Goal: Task Accomplishment & Management: Use online tool/utility

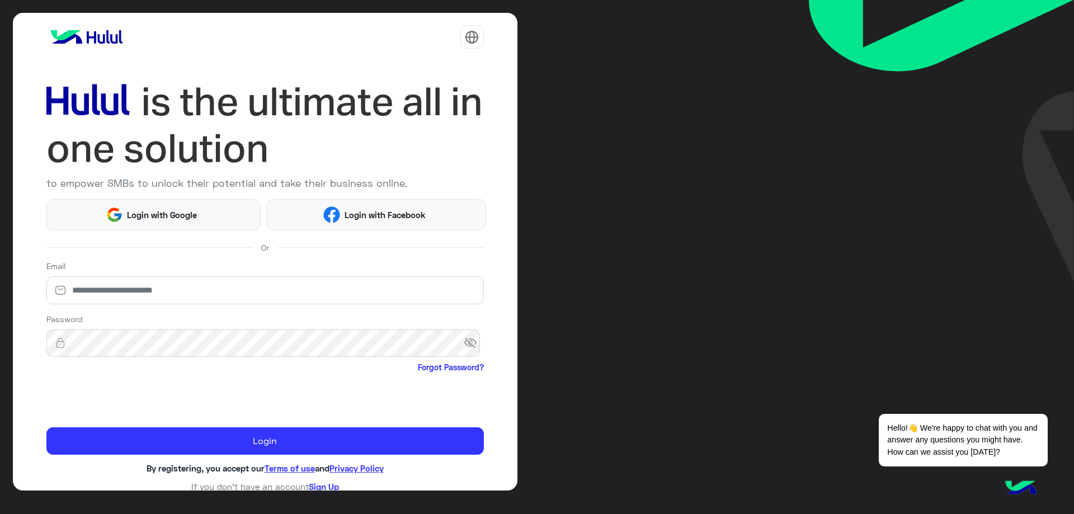
click at [1021, 488] on img at bounding box center [1020, 488] width 39 height 39
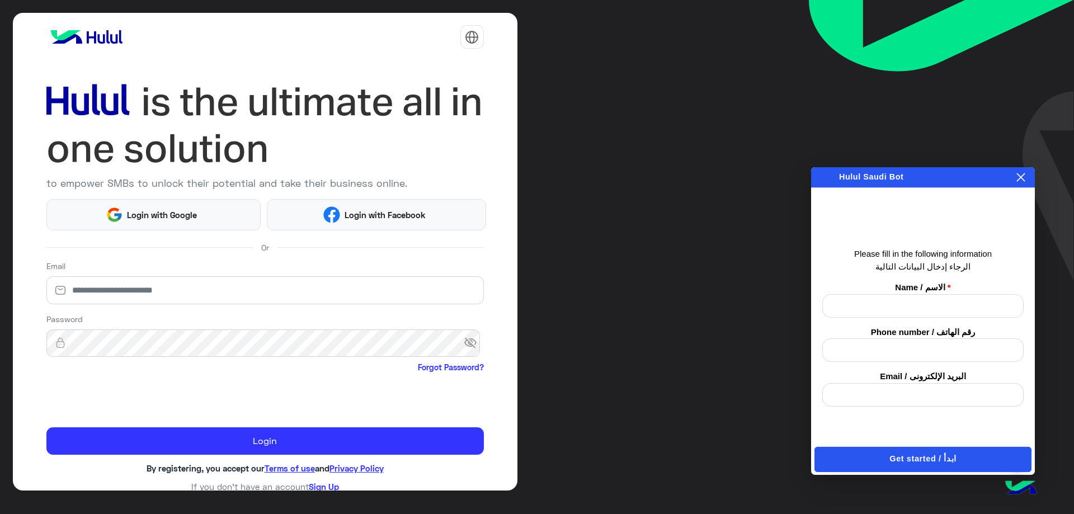
click at [917, 264] on p "الرجاء إدخال البيانات التالية" at bounding box center [922, 267] width 201 height 13
click at [897, 257] on p "Please fill in the following information" at bounding box center [922, 254] width 201 height 13
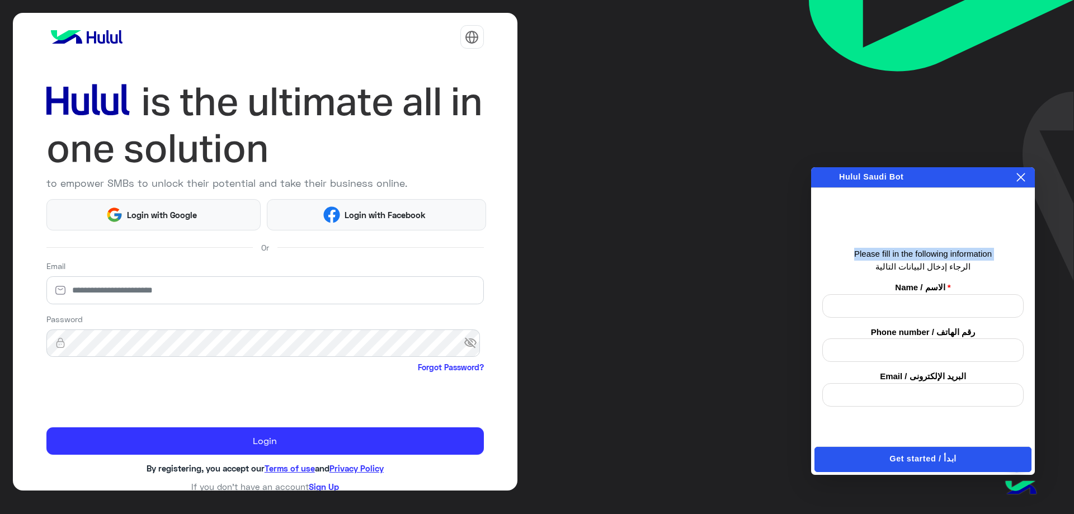
click at [896, 257] on p "Please fill in the following information" at bounding box center [922, 254] width 201 height 13
click at [921, 270] on p "الرجاء إدخال البيانات التالية" at bounding box center [922, 267] width 201 height 13
click at [919, 302] on input "text" at bounding box center [922, 305] width 201 height 23
click at [916, 354] on input "text" at bounding box center [922, 349] width 201 height 23
click at [914, 393] on input "email" at bounding box center [922, 394] width 201 height 23
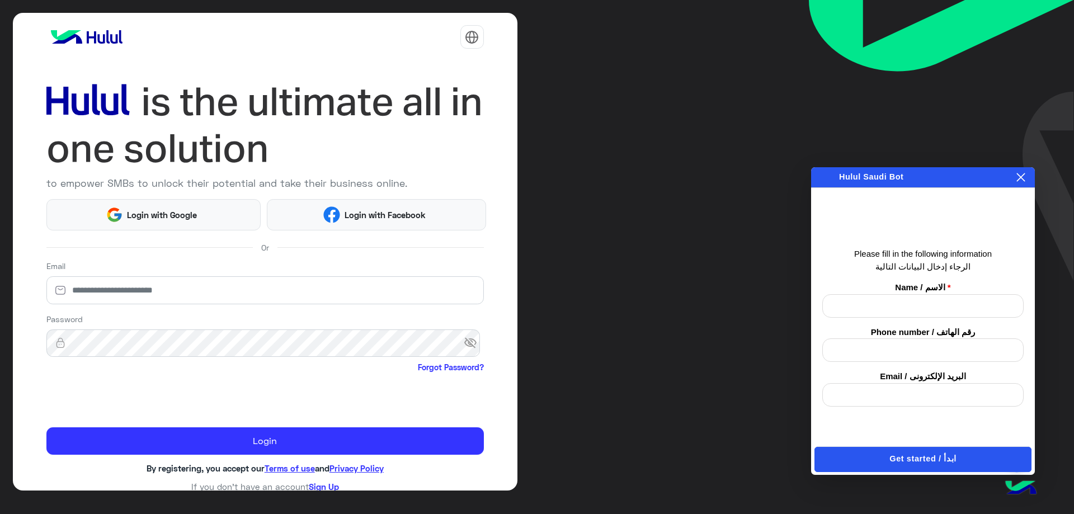
click at [862, 175] on span "Hulul Saudi Bot" at bounding box center [871, 176] width 64 height 9
click at [851, 175] on span "Hulul Saudi Bot" at bounding box center [871, 176] width 64 height 9
click at [923, 305] on input "text" at bounding box center [922, 305] width 201 height 23
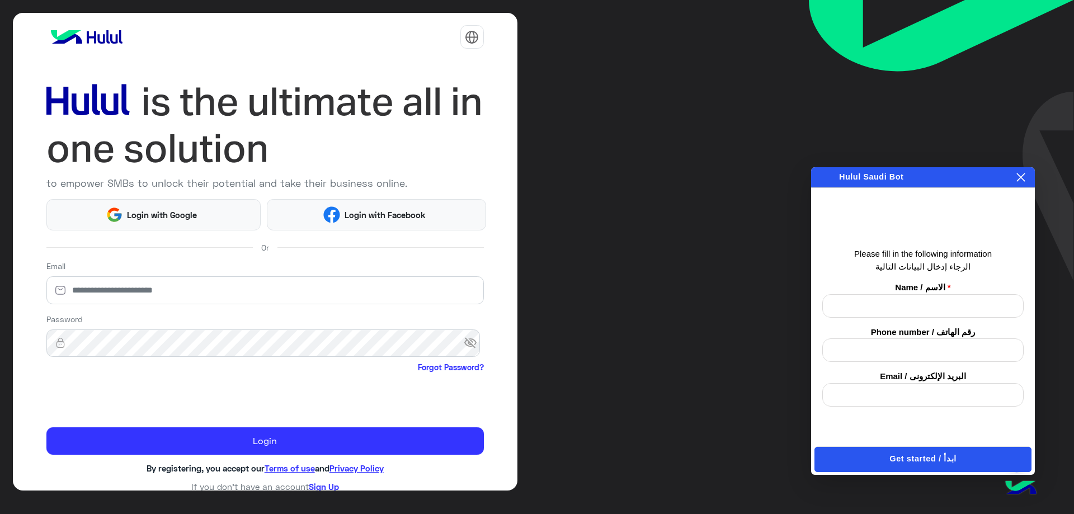
click at [913, 348] on input "text" at bounding box center [922, 349] width 201 height 23
click at [921, 401] on input "email" at bounding box center [922, 394] width 201 height 23
click at [132, 215] on span "Login with Google" at bounding box center [162, 215] width 78 height 13
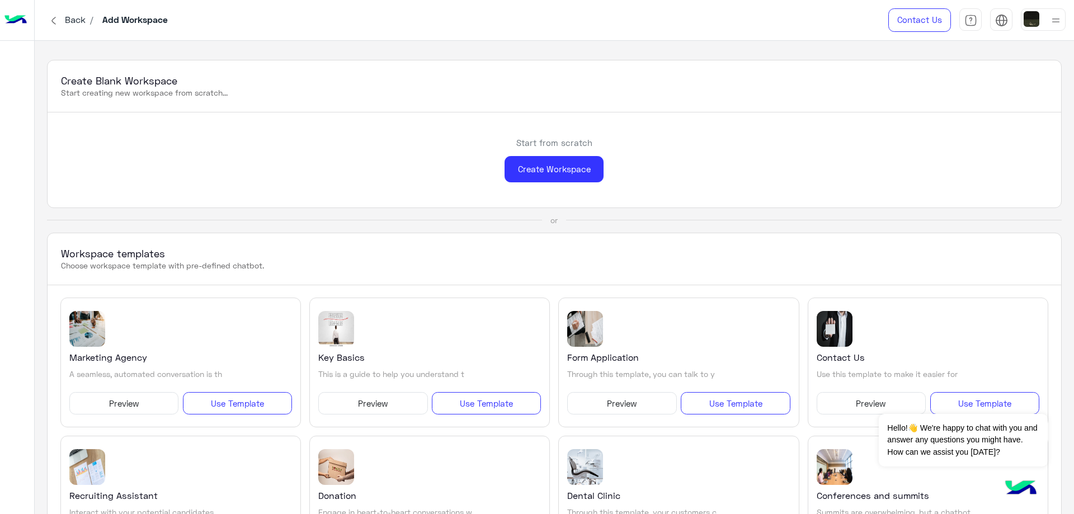
click at [72, 81] on h3 "Create Blank Workspace" at bounding box center [554, 80] width 986 height 13
click at [136, 83] on h3 "Create Blank Workspace" at bounding box center [554, 80] width 986 height 13
drag, startPoint x: 62, startPoint y: 79, endPoint x: 253, endPoint y: 101, distance: 192.0
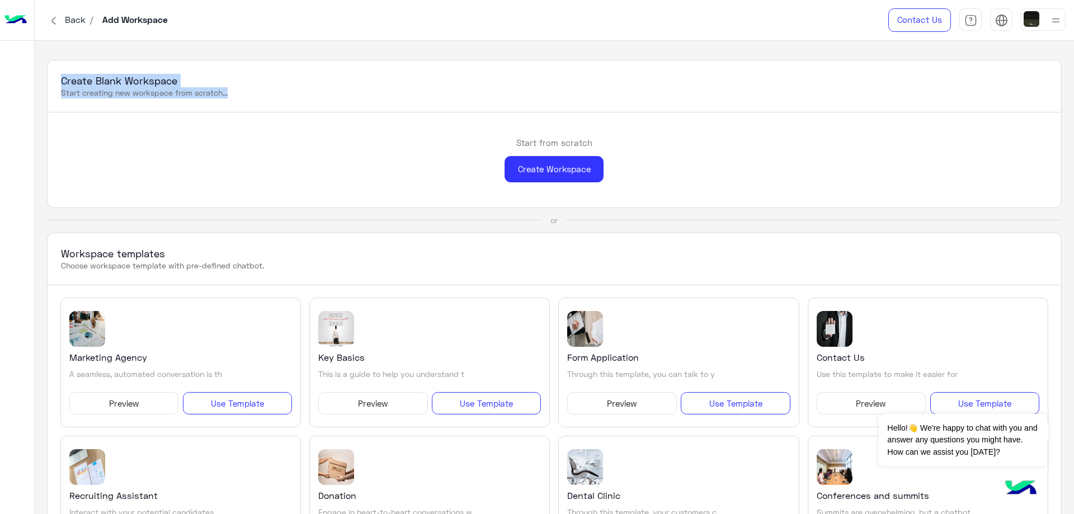
click at [253, 101] on div "Create Blank Workspace Start creating new workspace from scratch..." at bounding box center [554, 86] width 1013 height 52
click at [186, 93] on p "Start creating new workspace from scratch..." at bounding box center [554, 92] width 986 height 11
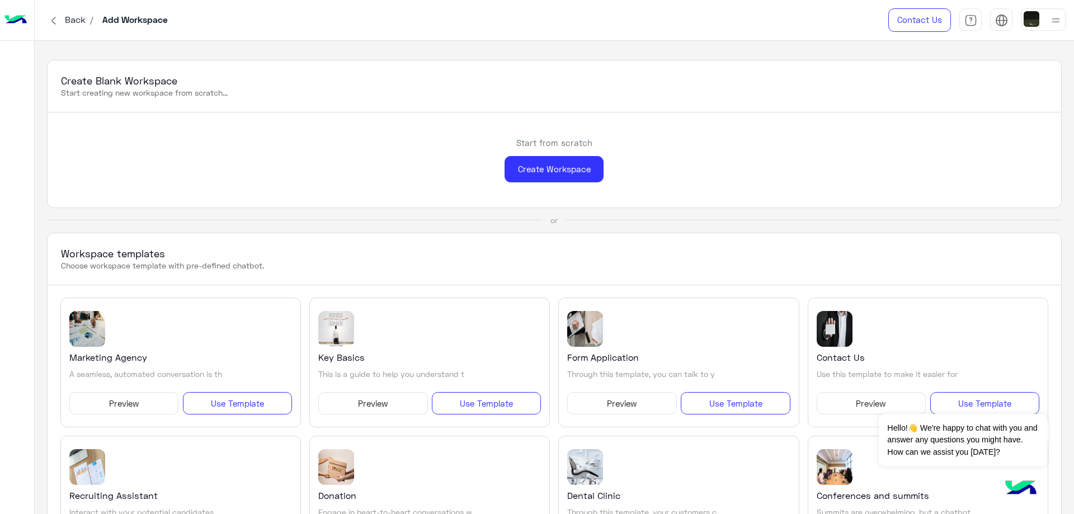
click at [133, 86] on h3 "Create Blank Workspace" at bounding box center [554, 80] width 986 height 13
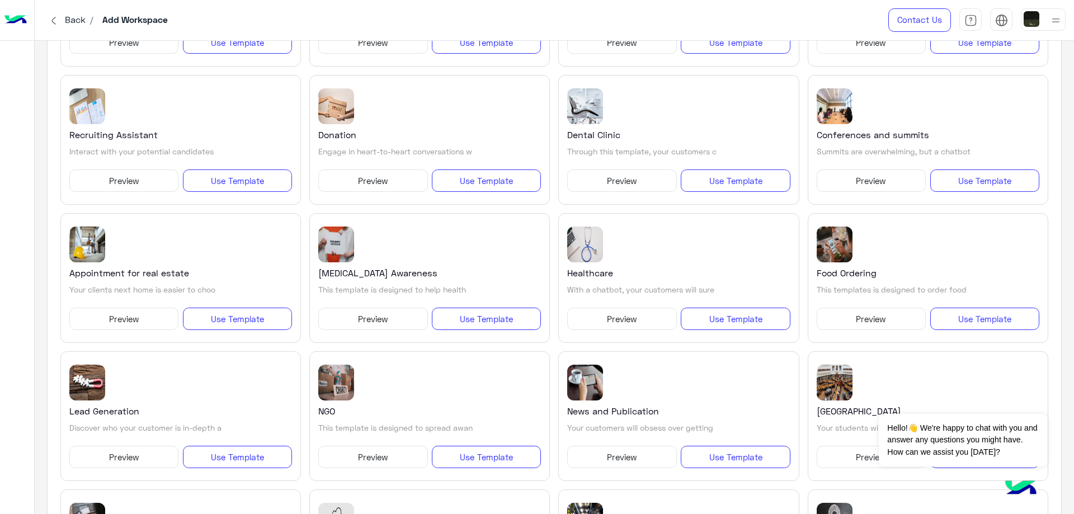
scroll to position [392, 0]
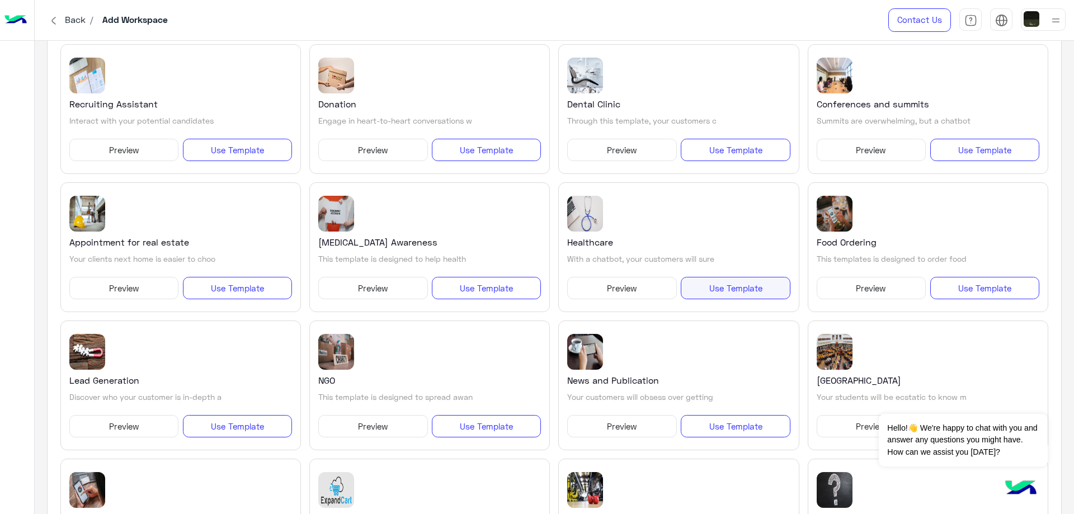
click at [745, 292] on button "Use Template" at bounding box center [735, 288] width 109 height 22
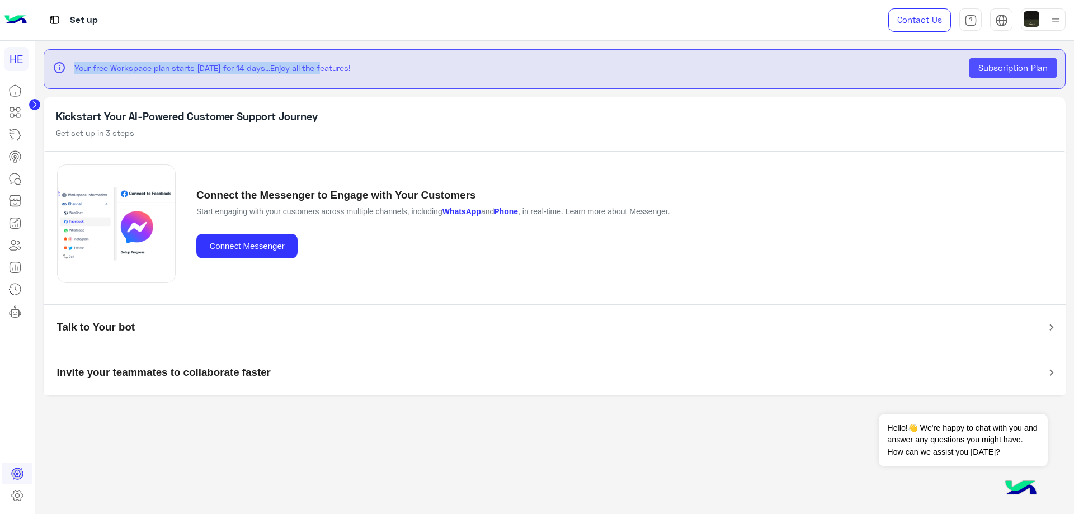
drag, startPoint x: 74, startPoint y: 66, endPoint x: 329, endPoint y: 78, distance: 255.3
click at [329, 78] on div "info Your free Workspace plan starts today for 14 days...Enjoy all the features…" at bounding box center [555, 69] width 1005 height 22
drag, startPoint x: 374, startPoint y: 78, endPoint x: 361, endPoint y: 78, distance: 12.3
click at [361, 78] on div "info Your free Workspace plan starts today for 14 days...Enjoy all the features…" at bounding box center [555, 69] width 1005 height 22
click at [252, 67] on p "Your free Workspace plan starts today for 14 days...Enjoy all the features!" at bounding box center [517, 68] width 887 height 12
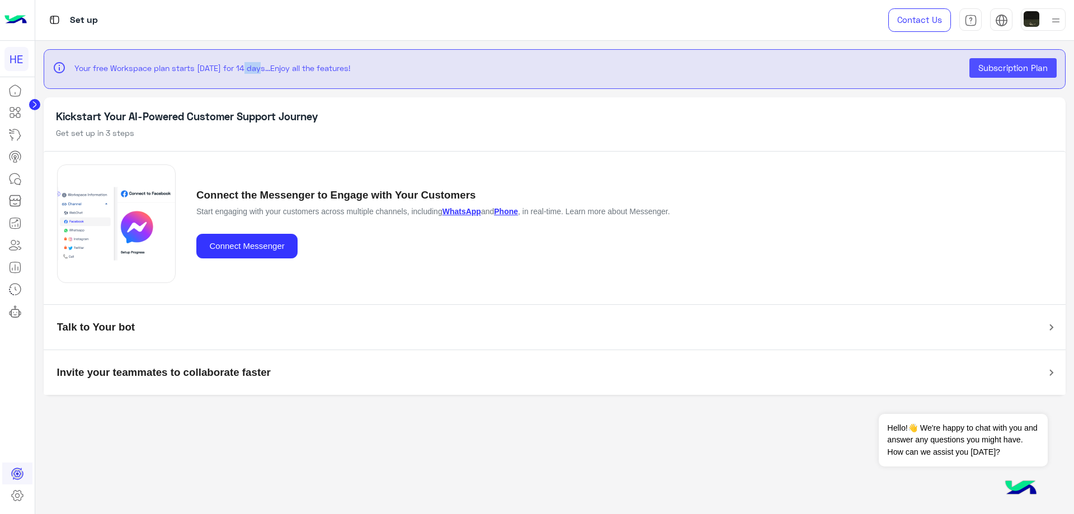
click at [252, 67] on p "Your free Workspace plan starts today for 14 days...Enjoy all the features!" at bounding box center [517, 68] width 887 height 12
click at [211, 67] on p "Your free Workspace plan starts today for 14 days...Enjoy all the features!" at bounding box center [517, 68] width 887 height 12
click at [36, 103] on circle at bounding box center [34, 104] width 11 height 11
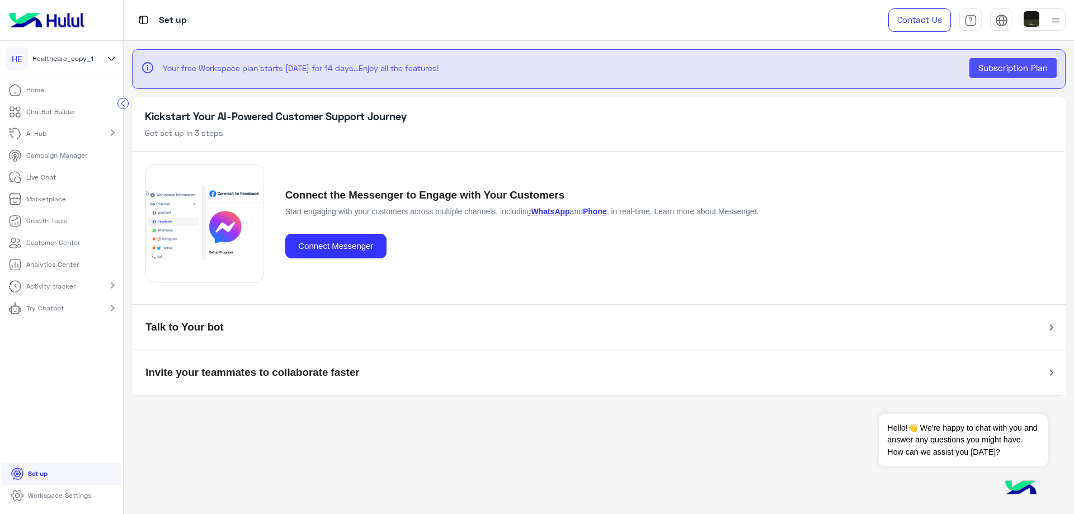
drag, startPoint x: 288, startPoint y: 196, endPoint x: 365, endPoint y: 196, distance: 77.2
click at [318, 196] on h5 "Connect the Messenger to Engage with Your Customers" at bounding box center [541, 195] width 512 height 13
drag, startPoint x: 365, startPoint y: 196, endPoint x: 534, endPoint y: 184, distance: 169.3
click at [533, 184] on div "Connect the Messenger to Engage with Your Customers Start engaging with your cu…" at bounding box center [598, 224] width 907 height 144
click at [546, 184] on div "Connect the Messenger to Engage with Your Customers Start engaging with your cu…" at bounding box center [598, 224] width 907 height 144
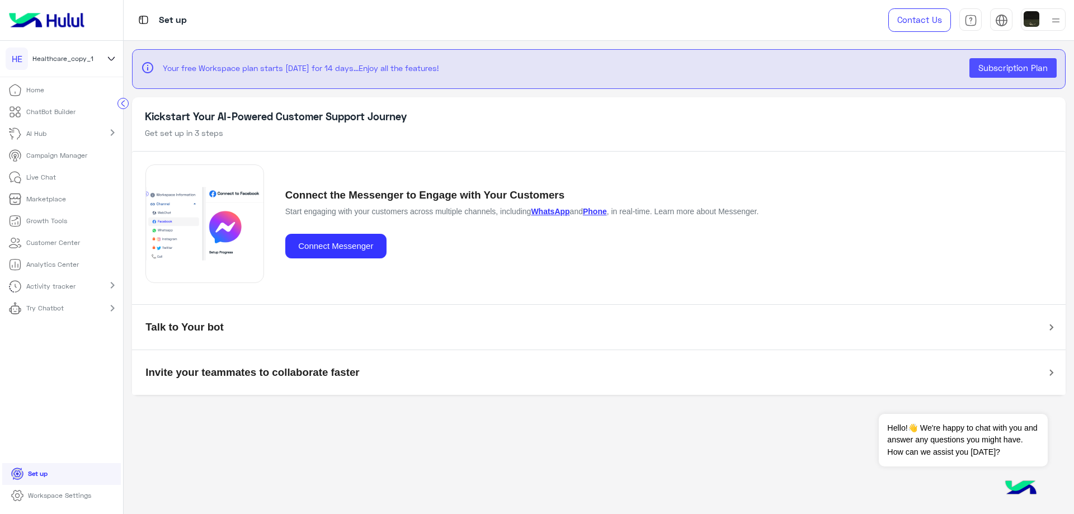
click at [163, 326] on h5 "Talk to Your bot" at bounding box center [184, 327] width 78 height 13
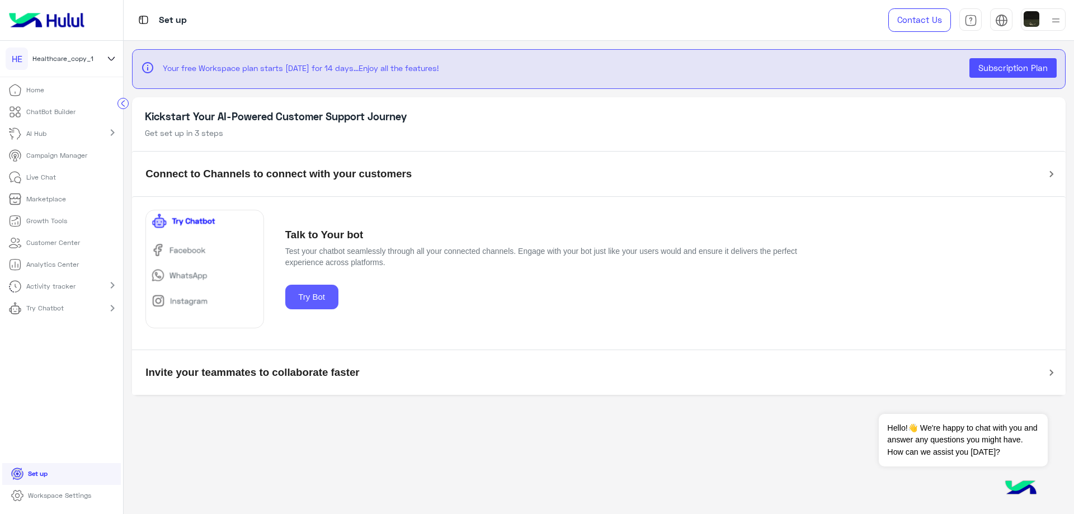
click at [313, 300] on button "Try Bot" at bounding box center [311, 297] width 53 height 25
click at [310, 294] on button "Try Bot" at bounding box center [311, 297] width 53 height 25
click at [304, 301] on button "Try Bot" at bounding box center [311, 297] width 53 height 25
click at [308, 300] on button "Try Bot" at bounding box center [311, 297] width 53 height 25
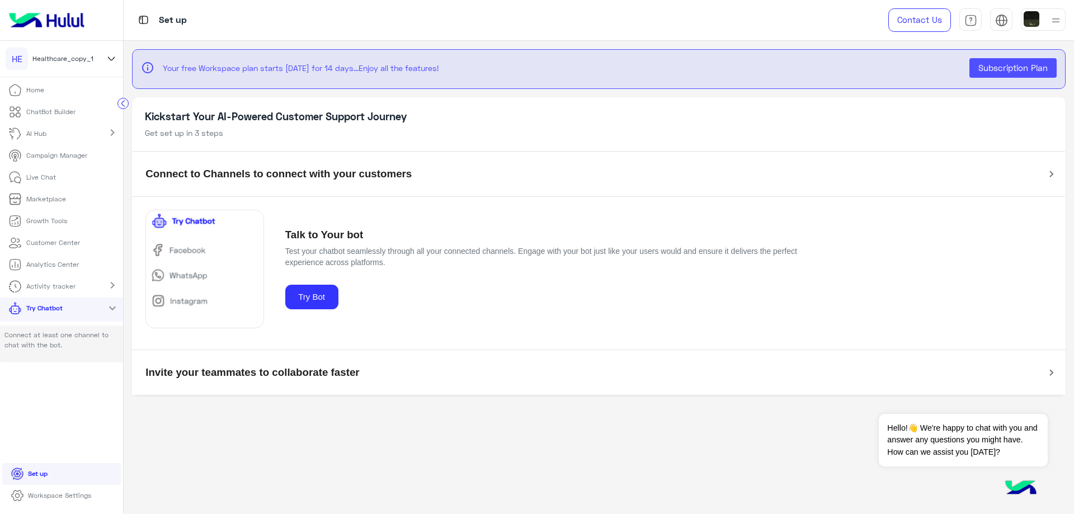
click at [191, 374] on h5 "Invite your teammates to collaborate faster" at bounding box center [252, 372] width 214 height 13
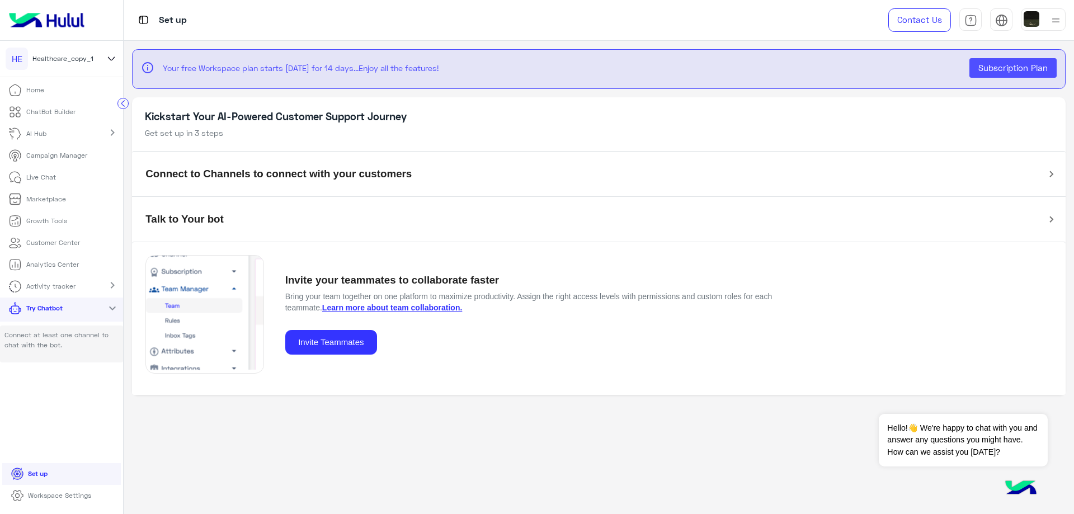
click at [194, 168] on h5 "Connect to Channels to connect with your customers" at bounding box center [278, 174] width 266 height 13
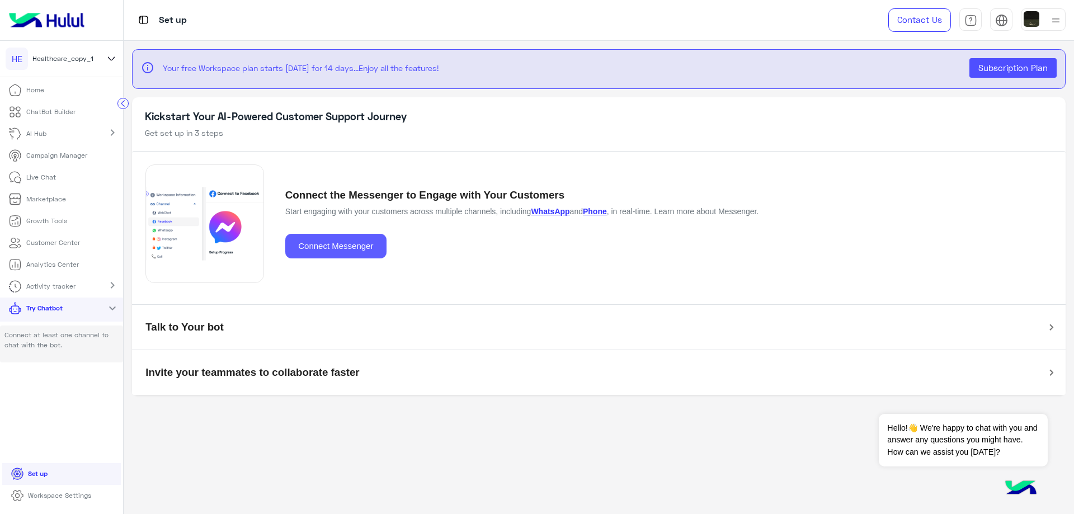
click at [308, 247] on button "Connect Messenger" at bounding box center [335, 246] width 101 height 25
click at [321, 246] on button "Connect Messenger" at bounding box center [335, 246] width 101 height 25
click at [321, 250] on button "Connect Messenger" at bounding box center [335, 246] width 101 height 25
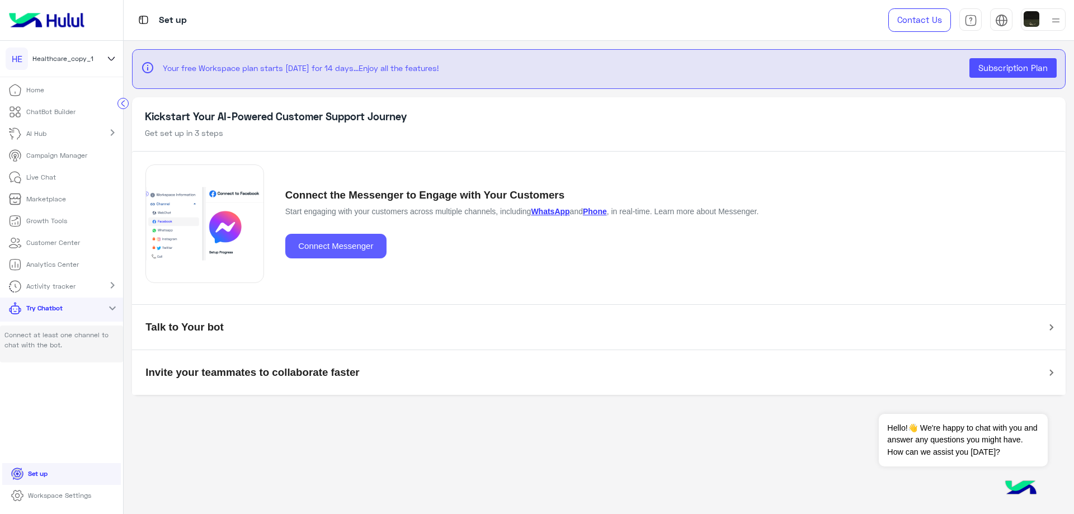
click at [321, 250] on button "Connect Messenger" at bounding box center [335, 246] width 101 height 25
click at [297, 247] on button "Connect Messenger" at bounding box center [335, 246] width 101 height 25
click at [293, 249] on button "Connect Messenger" at bounding box center [335, 246] width 101 height 25
click at [302, 249] on button "Connect Messenger" at bounding box center [335, 246] width 101 height 25
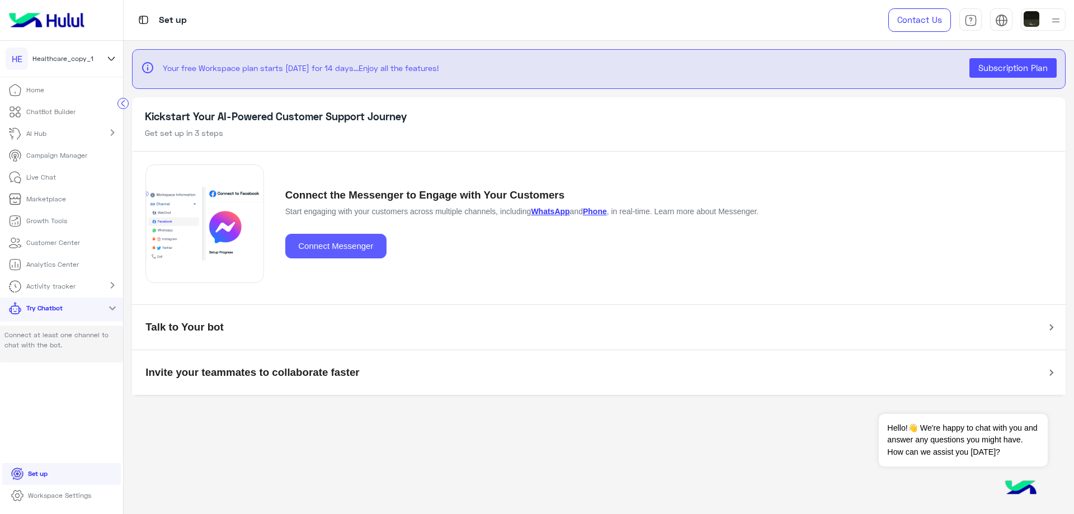
click at [331, 247] on button "Connect Messenger" at bounding box center [335, 246] width 101 height 25
click at [347, 243] on button "Connect Messenger" at bounding box center [335, 246] width 101 height 25
click at [354, 245] on button "Connect Messenger" at bounding box center [335, 246] width 101 height 25
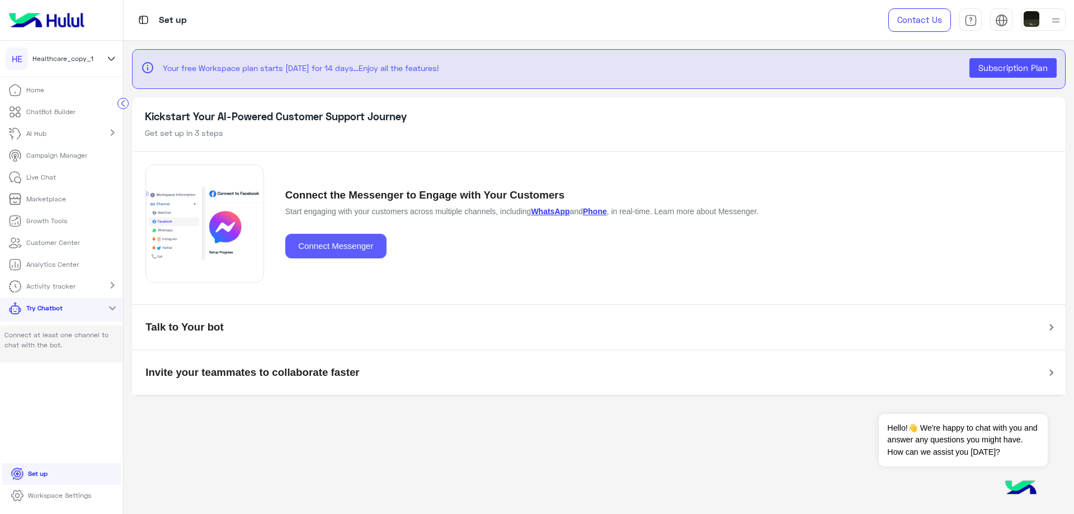
click at [354, 245] on button "Connect Messenger" at bounding box center [335, 246] width 101 height 25
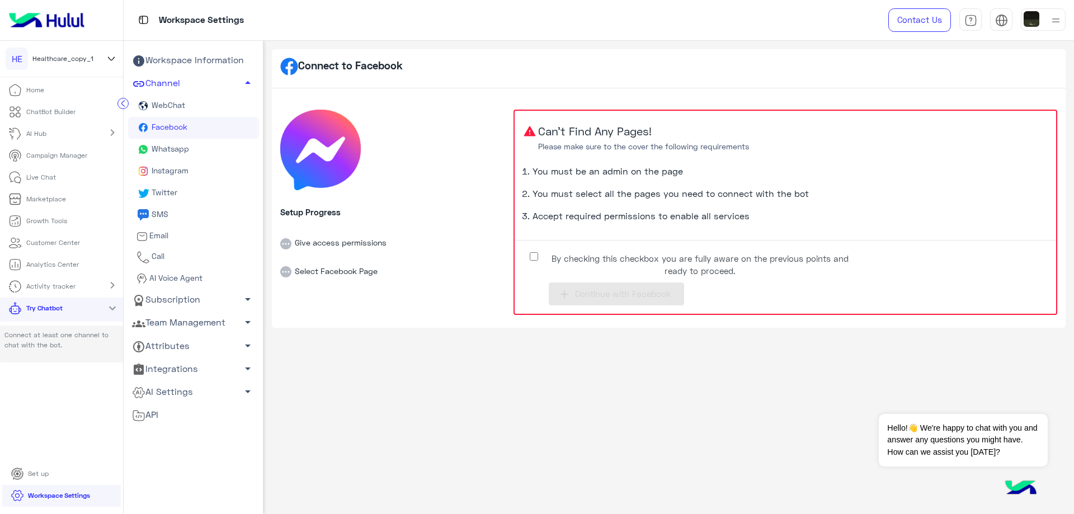
drag, startPoint x: 336, startPoint y: 238, endPoint x: 540, endPoint y: 73, distance: 262.9
click at [540, 73] on div "Connect to Facebook" at bounding box center [669, 68] width 794 height 39
click at [299, 379] on div "Connect to Facebook Setup Progress Give access permissions Select Facebook Page…" at bounding box center [668, 275] width 811 height 468
click at [1058, 20] on img at bounding box center [1056, 20] width 14 height 14
click at [1054, 19] on img at bounding box center [1055, 21] width 13 height 13
